Goal: Task Accomplishment & Management: Use online tool/utility

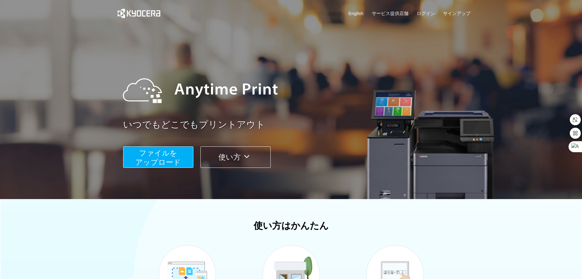
click at [164, 153] on span "ファイルを ​​アップロード" at bounding box center [158, 157] width 46 height 17
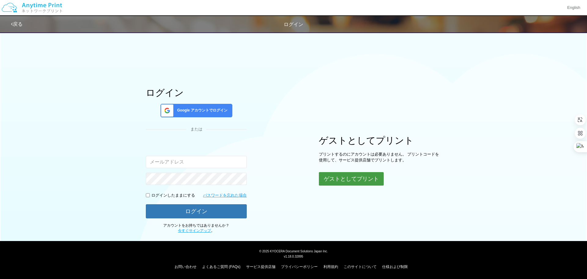
click at [340, 180] on button "ゲストとしてプリント" at bounding box center [351, 178] width 65 height 13
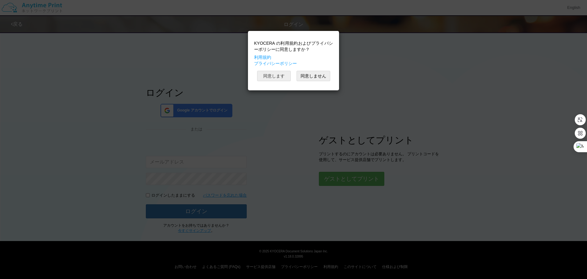
click at [273, 78] on button "同意します" at bounding box center [274, 76] width 34 height 10
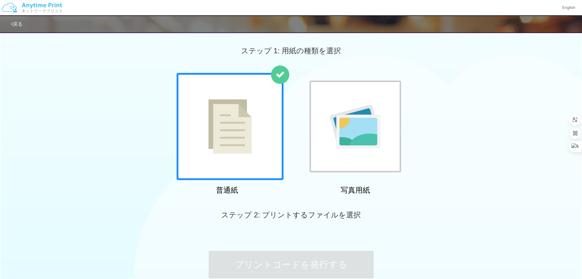
click at [251, 143] on div at bounding box center [230, 126] width 107 height 107
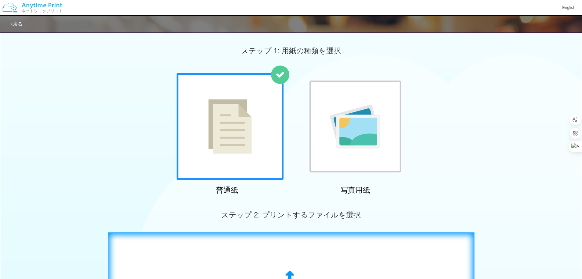
scroll to position [92, 0]
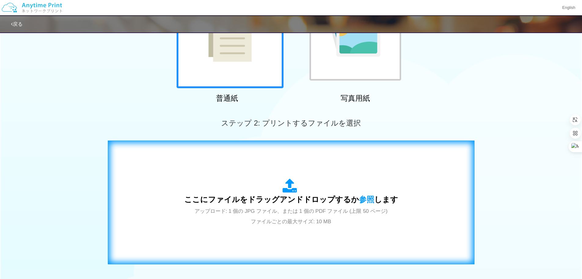
click at [284, 198] on span "ここにファイルをドラッグアンドドロップするか 参照 します" at bounding box center [291, 199] width 214 height 9
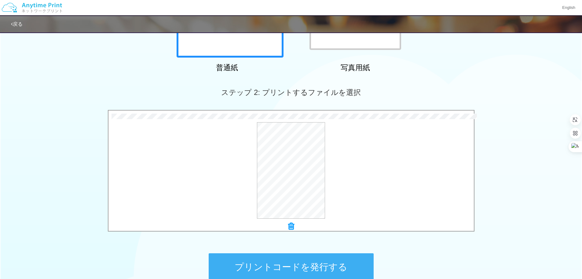
scroll to position [186, 0]
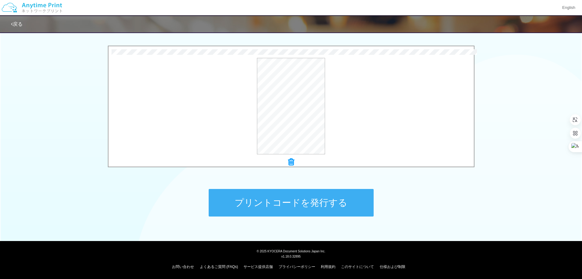
click at [286, 203] on button "プリントコードを発行する" at bounding box center [291, 203] width 165 height 28
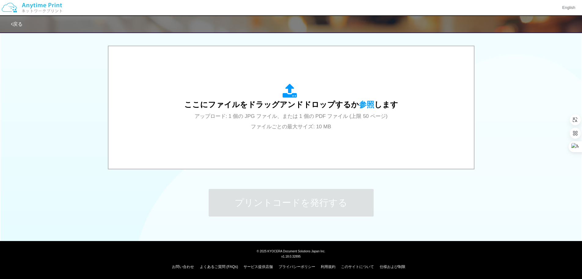
scroll to position [0, 0]
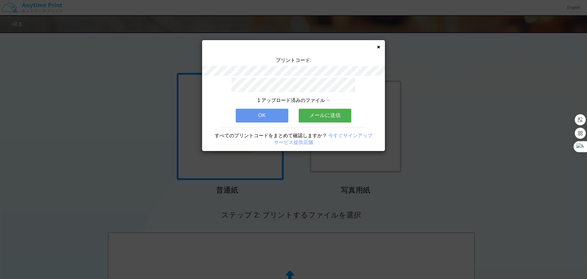
click at [271, 116] on button "OK" at bounding box center [262, 115] width 53 height 13
